Goal: Complete application form

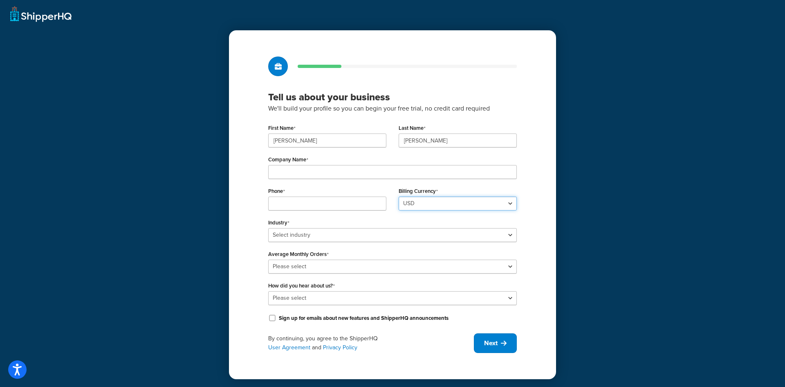
click at [501, 204] on select "USD" at bounding box center [458, 203] width 118 height 14
click at [536, 208] on div "Tell us about your business We'll build your profile so you can begin your free…" at bounding box center [392, 204] width 327 height 349
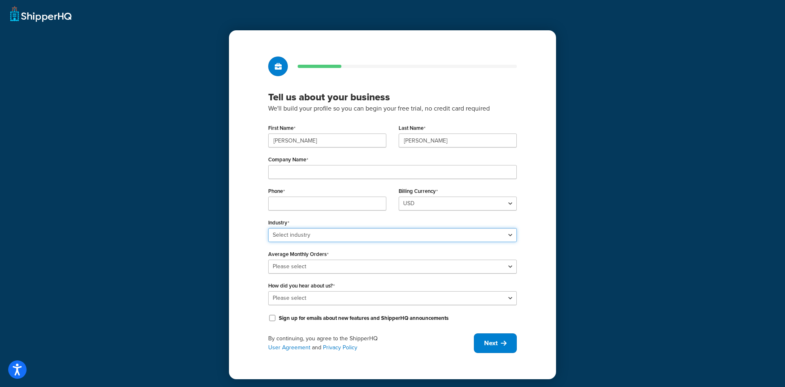
click at [510, 231] on select "Select industry Automotive Adult Agriculture Alcohol, Tobacco & CBD Arts & Craf…" at bounding box center [392, 235] width 249 height 14
click at [507, 234] on select "Select industry Automotive Adult Agriculture Alcohol, Tobacco & CBD Arts & Craf…" at bounding box center [392, 235] width 249 height 14
select select "15"
click at [268, 228] on select "Select industry Automotive Adult Agriculture Alcohol, Tobacco & CBD Arts & Craf…" at bounding box center [392, 235] width 249 height 14
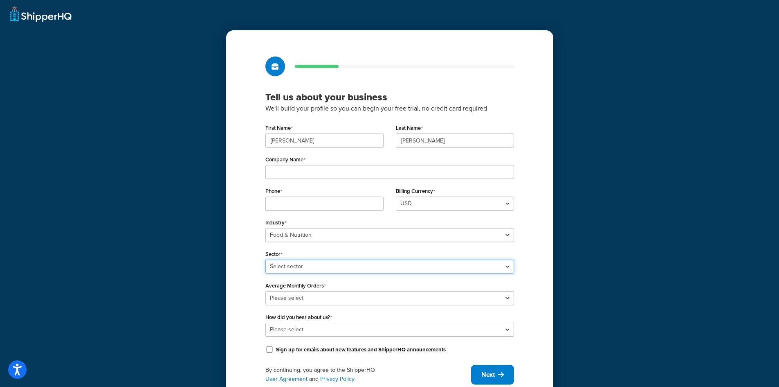
click at [496, 264] on select "Select sector Baby Food Bakery Bulk Foods Catering Chocolate & Confections Coff…" at bounding box center [389, 266] width 249 height 14
select select "26"
click at [265, 259] on select "Select sector Baby Food Bakery Bulk Foods Catering Chocolate & Confections Coff…" at bounding box center [389, 266] width 249 height 14
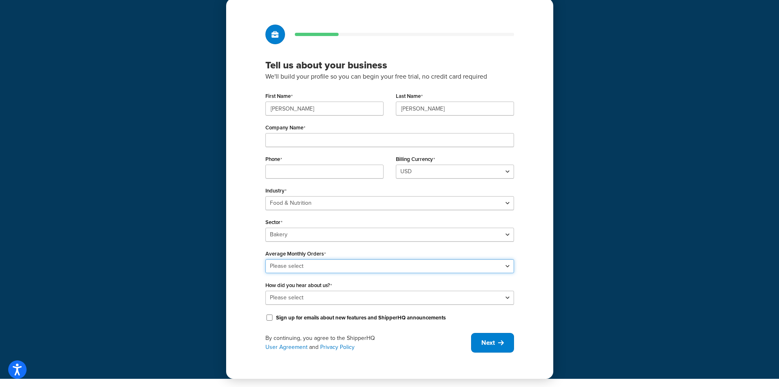
click at [509, 266] on select "Please select 0-500 501-1,000 1,001-10,000 10,001-20,000 Over 20,000" at bounding box center [389, 266] width 249 height 14
select select "1"
click at [265, 259] on select "Please select 0-500 501-1,000 1,001-10,000 10,001-20,000 Over 20,000" at bounding box center [389, 266] width 249 height 14
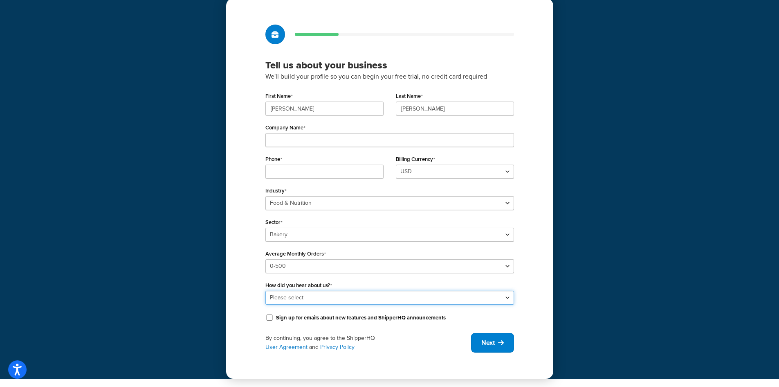
click at [497, 299] on select "Please select Online Search App Store or Marketplace Listing Referred by Agency…" at bounding box center [389, 297] width 249 height 14
select select "1"
click at [265, 290] on select "Please select Online Search App Store or Marketplace Listing Referred by Agency…" at bounding box center [389, 297] width 249 height 14
click at [499, 340] on icon at bounding box center [501, 342] width 6 height 7
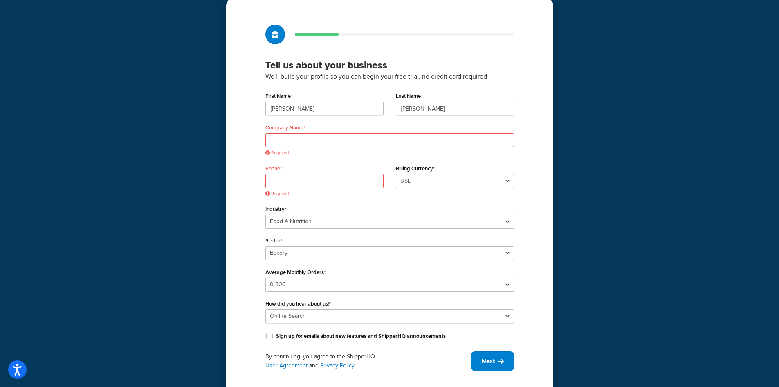
click at [652, 61] on div "Tell us about your business We'll build your profile so you can begin your free…" at bounding box center [389, 182] width 779 height 429
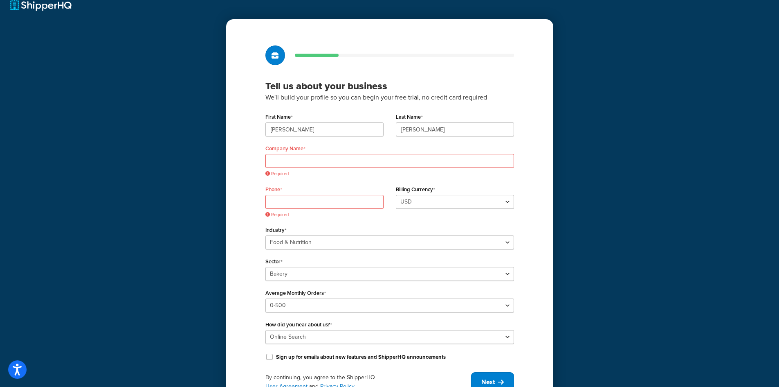
scroll to position [0, 0]
